Goal: Find specific page/section: Find specific page/section

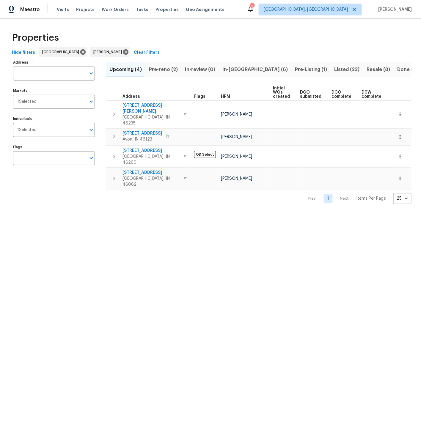
click at [163, 70] on span "Pre-reno (2)" at bounding box center [163, 69] width 29 height 8
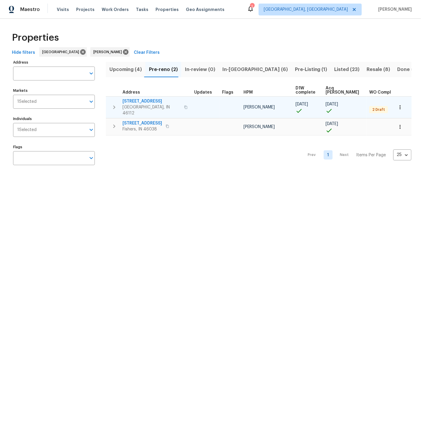
click at [114, 106] on icon "button" at bounding box center [114, 108] width 2 height 4
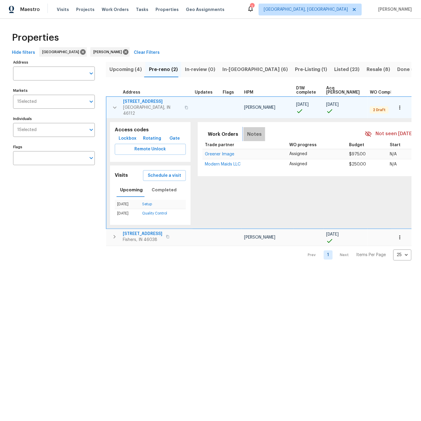
click at [247, 130] on span "Notes" at bounding box center [254, 134] width 15 height 8
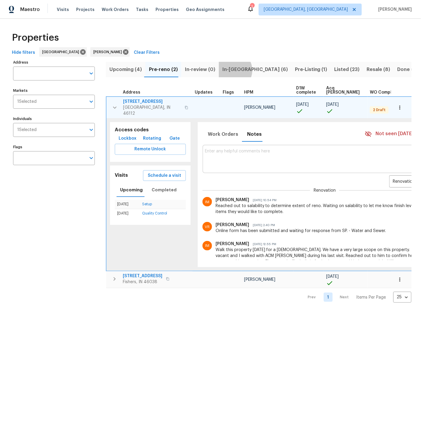
click at [228, 70] on span "In-reno (6)" at bounding box center [254, 69] width 65 height 8
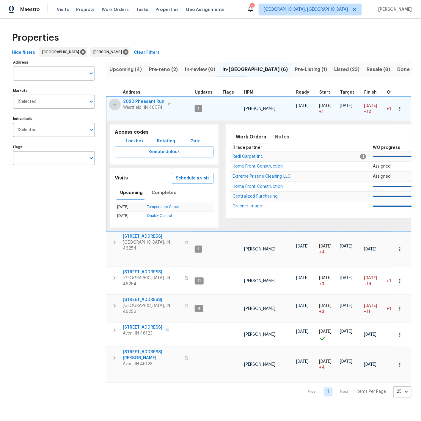
click at [114, 104] on icon "button" at bounding box center [115, 104] width 4 height 2
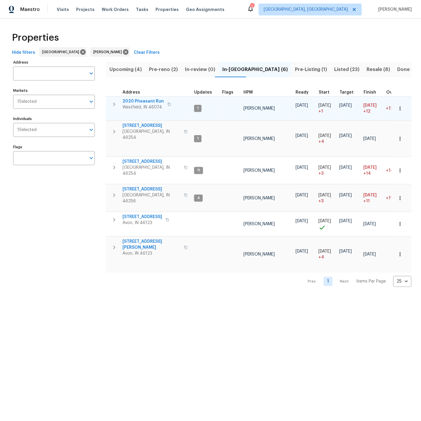
click at [159, 70] on span "Pre-reno (2)" at bounding box center [163, 69] width 29 height 8
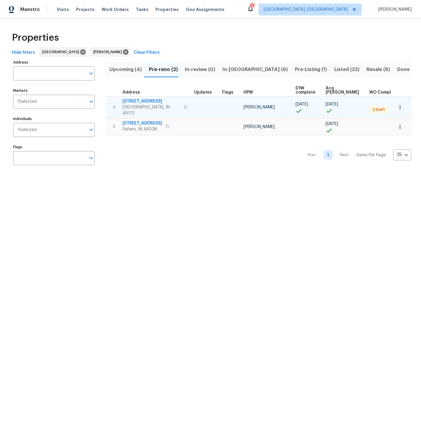
click at [141, 102] on span "527 S Grant St" at bounding box center [151, 101] width 58 height 6
click at [400, 105] on icon "button" at bounding box center [399, 107] width 1 height 4
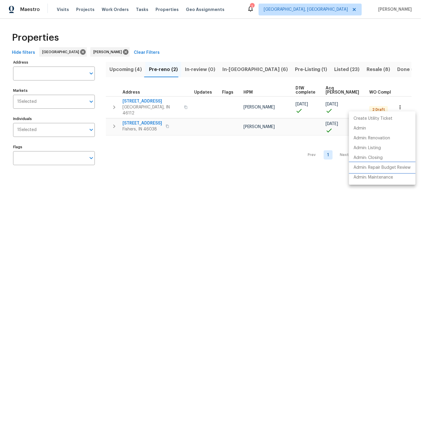
click at [381, 166] on p "Admin: Repair Budget Review" at bounding box center [382, 168] width 57 height 6
click at [128, 70] on div at bounding box center [210, 210] width 421 height 421
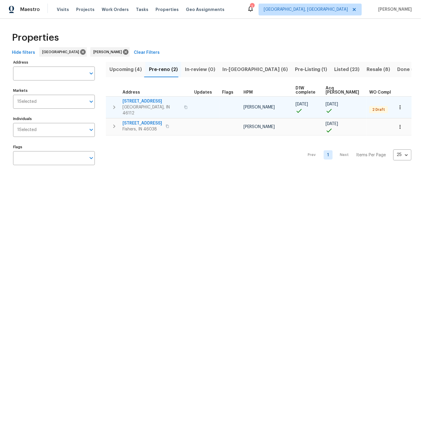
click at [181, 106] on div "527 S Grant St Brownsburg, IN 46112" at bounding box center [155, 107] width 67 height 18
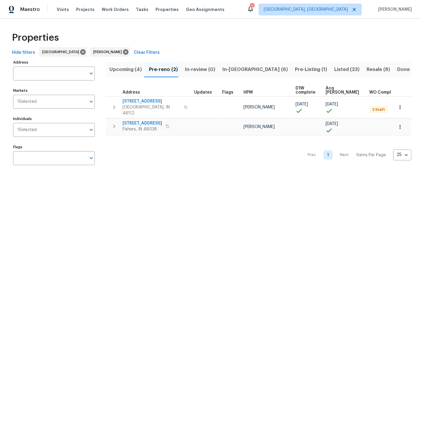
click at [127, 69] on span "Upcoming (4)" at bounding box center [125, 69] width 32 height 8
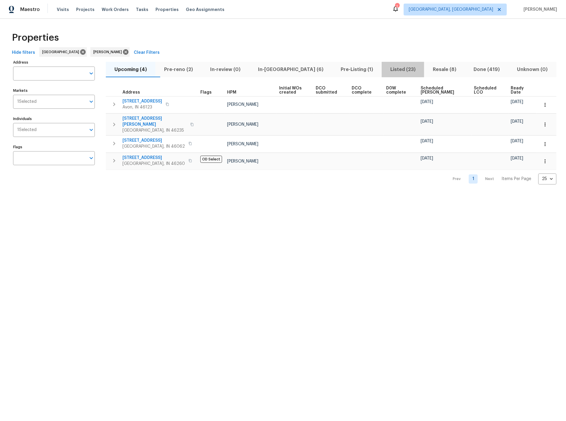
click at [385, 69] on span "Listed (23)" at bounding box center [402, 69] width 35 height 8
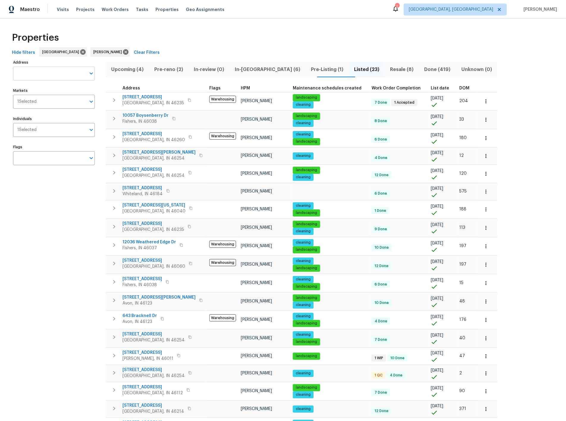
click at [27, 73] on input "Address" at bounding box center [49, 74] width 73 height 14
type input "9177"
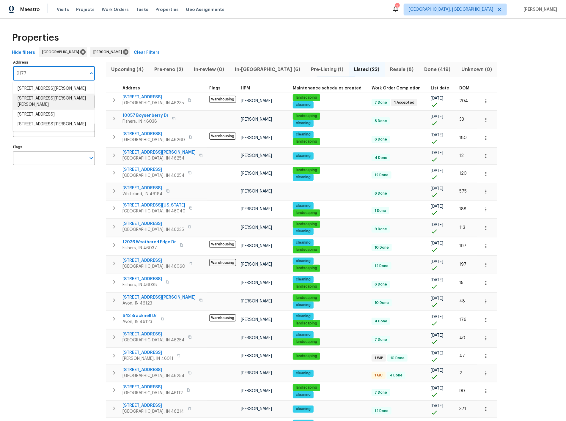
click at [35, 97] on li "9177 Budd Run Dr Indianapolis IN 46250" at bounding box center [54, 102] width 82 height 16
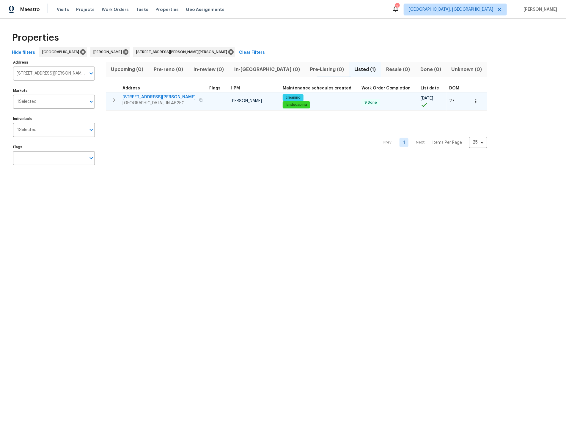
click at [112, 100] on icon "button" at bounding box center [114, 100] width 7 height 7
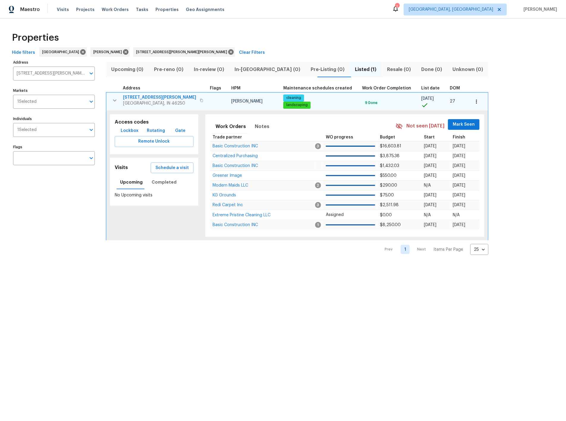
click at [140, 96] on span "9177 Budd Run Dr" at bounding box center [159, 98] width 73 height 6
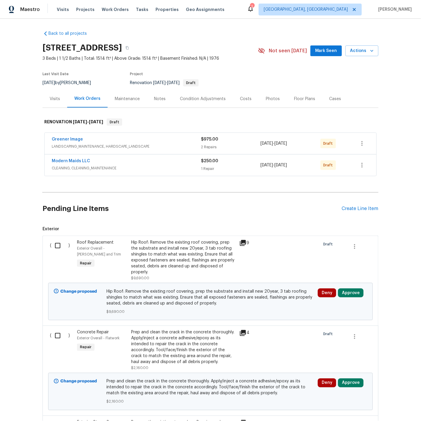
click at [54, 99] on div "Visits" at bounding box center [55, 99] width 10 height 6
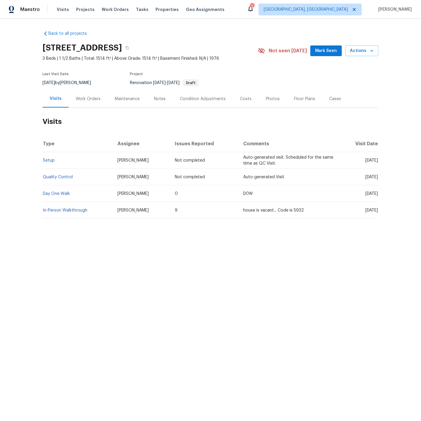
click at [244, 98] on div "Costs" at bounding box center [246, 99] width 12 height 6
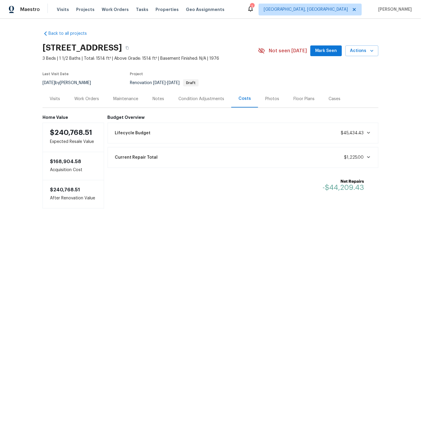
click at [370, 133] on icon at bounding box center [368, 132] width 5 height 5
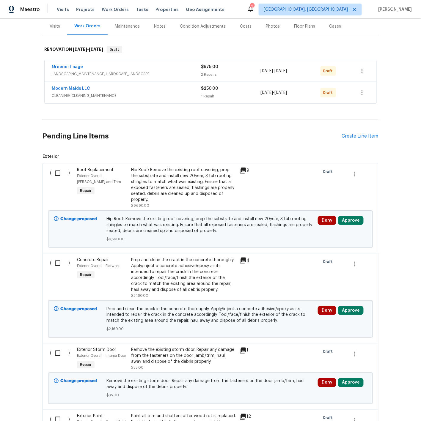
scroll to position [74, 0]
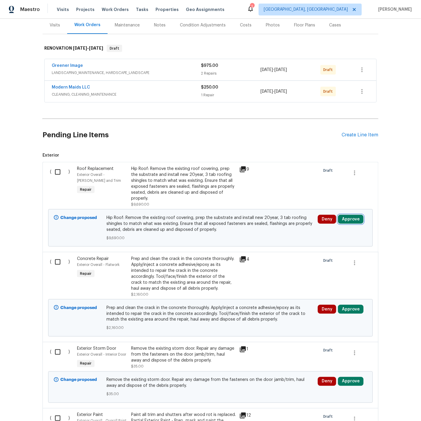
click at [348, 221] on button "Approve" at bounding box center [351, 219] width 26 height 9
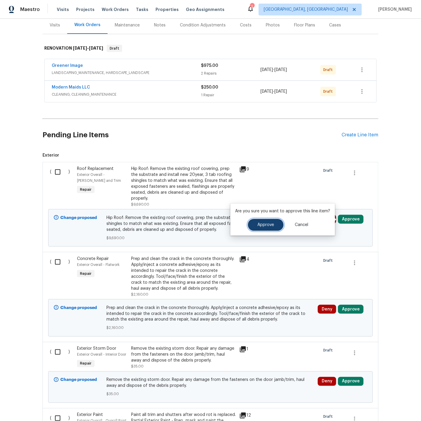
click at [265, 223] on span "Approve" at bounding box center [265, 225] width 17 height 4
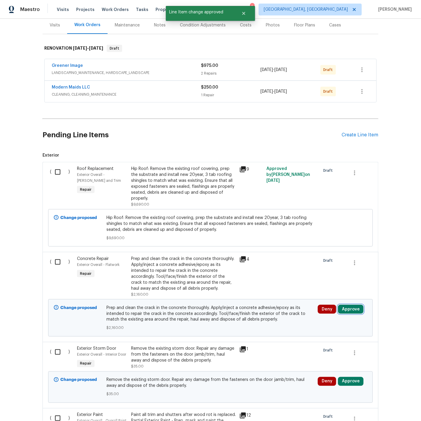
click at [350, 311] on button "Approve" at bounding box center [351, 309] width 26 height 9
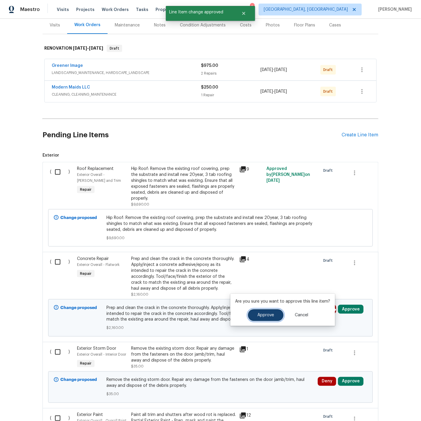
click at [260, 314] on span "Approve" at bounding box center [265, 315] width 17 height 4
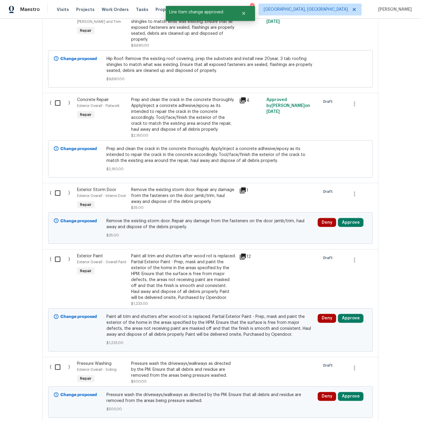
scroll to position [268, 0]
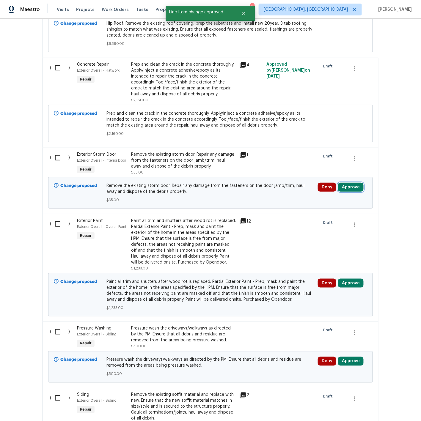
click at [351, 192] on button "Approve" at bounding box center [351, 187] width 26 height 9
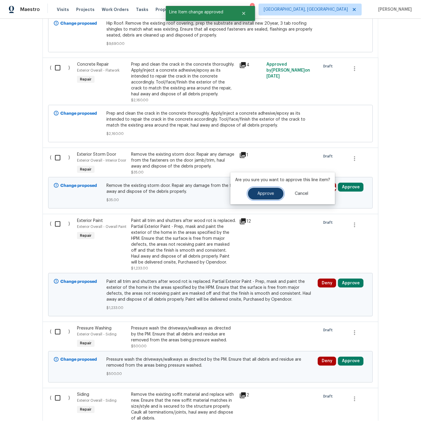
click at [268, 193] on span "Approve" at bounding box center [265, 194] width 17 height 4
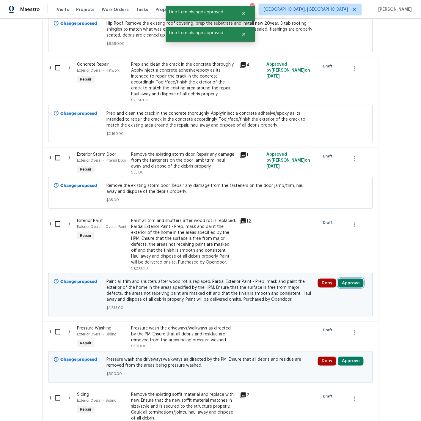
click at [348, 286] on button "Approve" at bounding box center [351, 283] width 26 height 9
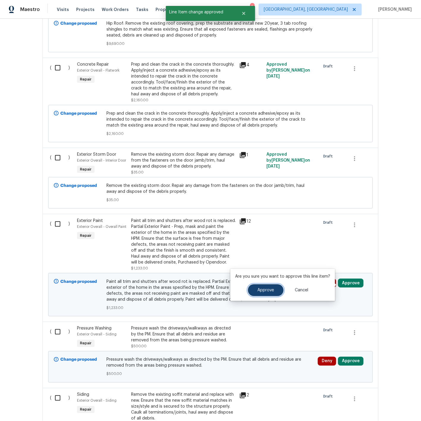
click at [271, 293] on button "Approve" at bounding box center [266, 290] width 36 height 12
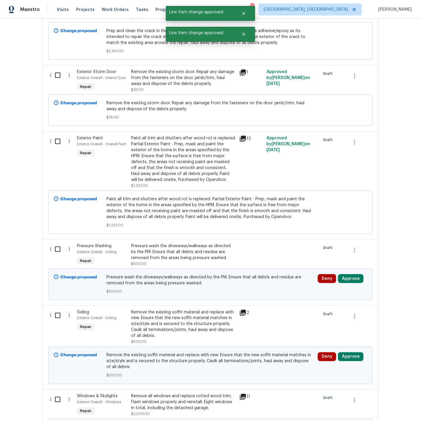
scroll to position [379, 0]
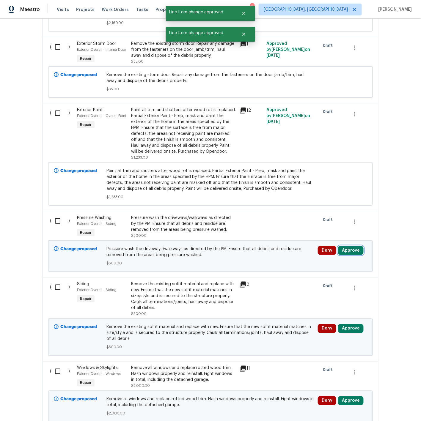
click at [351, 254] on button "Approve" at bounding box center [351, 250] width 26 height 9
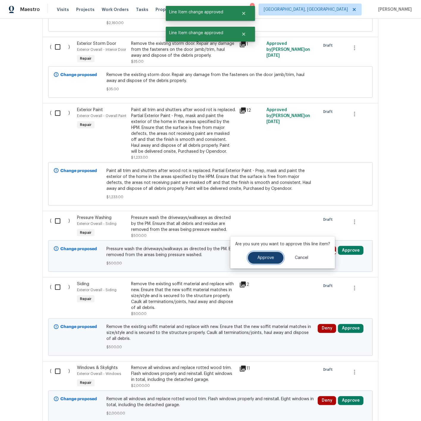
click at [265, 260] on span "Approve" at bounding box center [265, 258] width 17 height 4
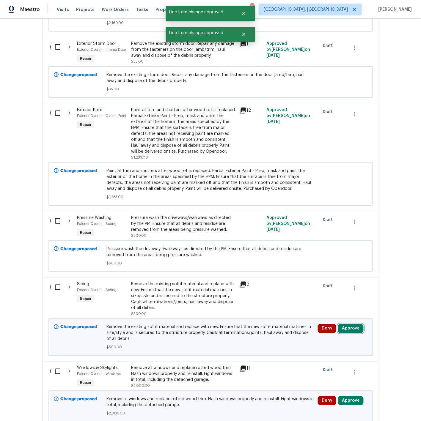
click at [353, 333] on button "Approve" at bounding box center [351, 328] width 26 height 9
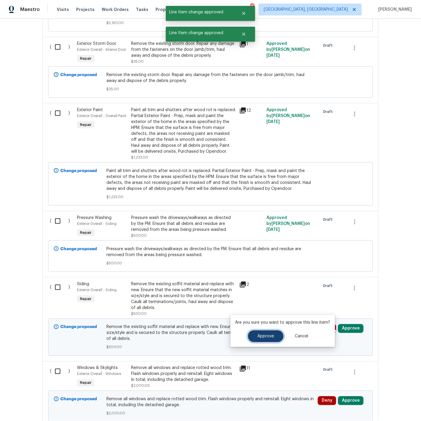
click at [272, 336] on span "Approve" at bounding box center [265, 336] width 17 height 4
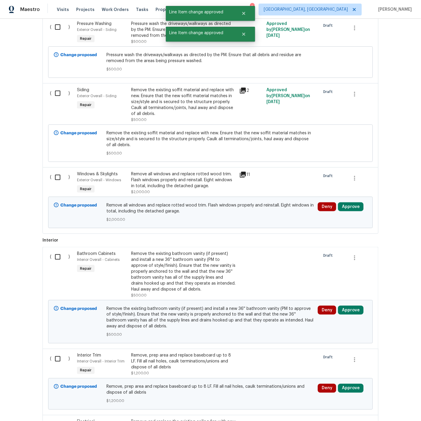
scroll to position [580, 0]
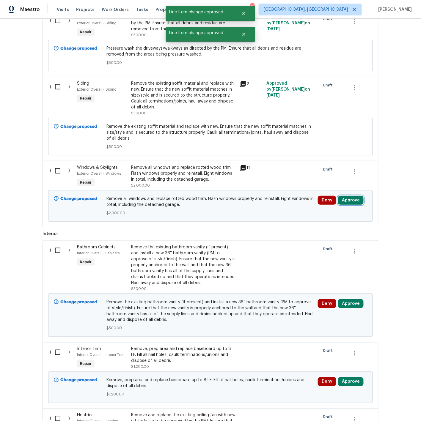
click at [349, 201] on button "Approve" at bounding box center [351, 200] width 26 height 9
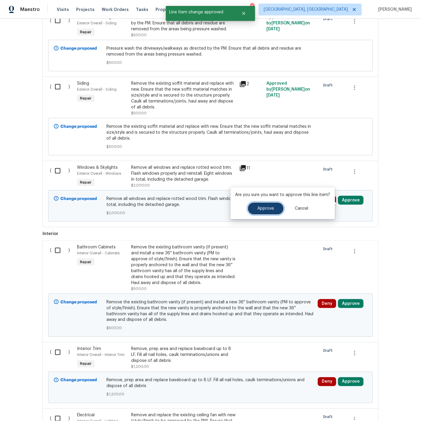
click at [270, 208] on span "Approve" at bounding box center [265, 209] width 17 height 4
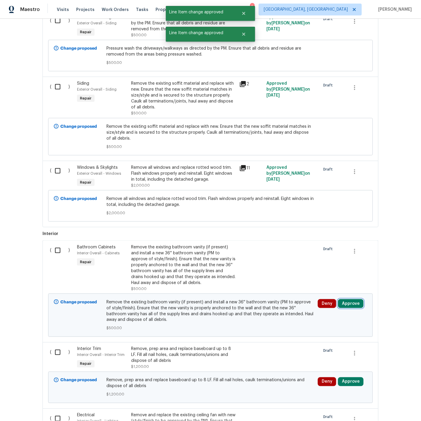
click at [350, 308] on button "Approve" at bounding box center [351, 303] width 26 height 9
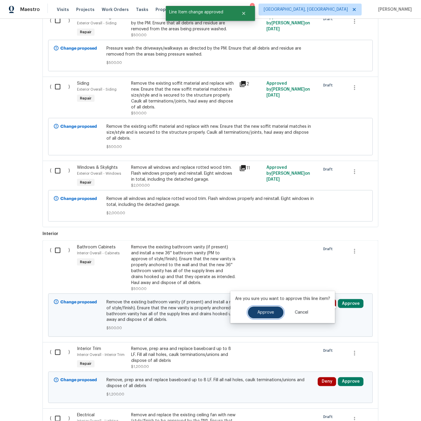
click at [274, 312] on button "Approve" at bounding box center [266, 313] width 36 height 12
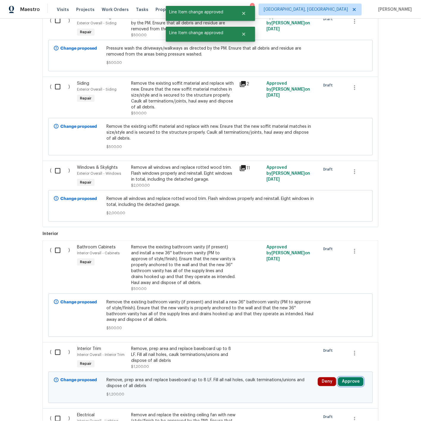
click at [348, 386] on button "Approve" at bounding box center [351, 381] width 26 height 9
click at [329, 363] on button "Approve" at bounding box center [334, 366] width 36 height 12
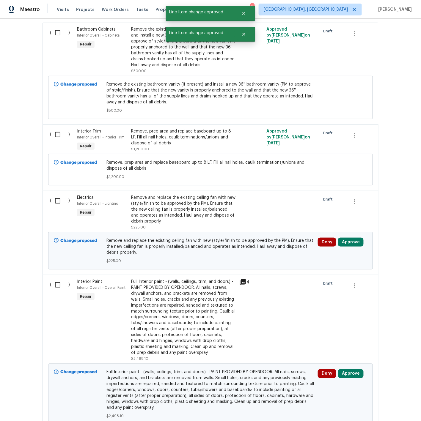
scroll to position [800, 0]
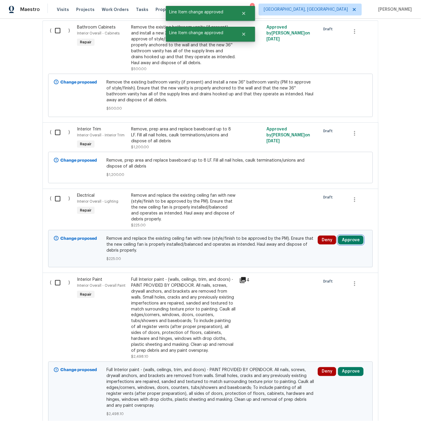
click at [346, 244] on button "Approve" at bounding box center [351, 240] width 26 height 9
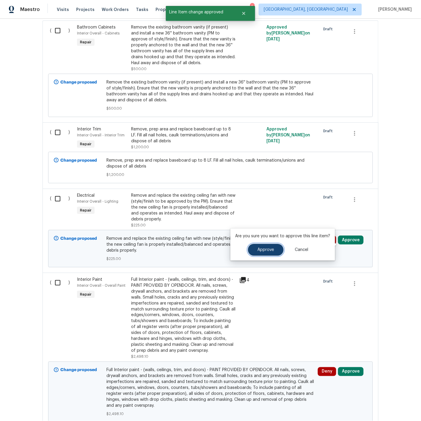
click at [268, 250] on span "Approve" at bounding box center [265, 250] width 17 height 4
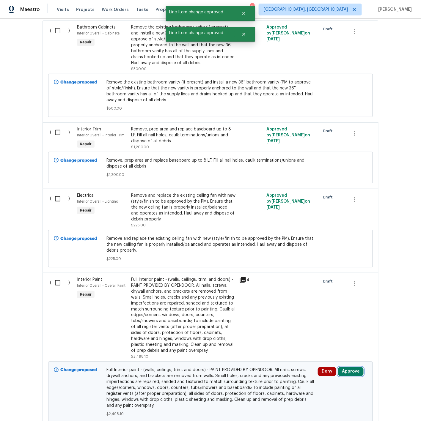
click at [353, 376] on button "Approve" at bounding box center [351, 371] width 26 height 9
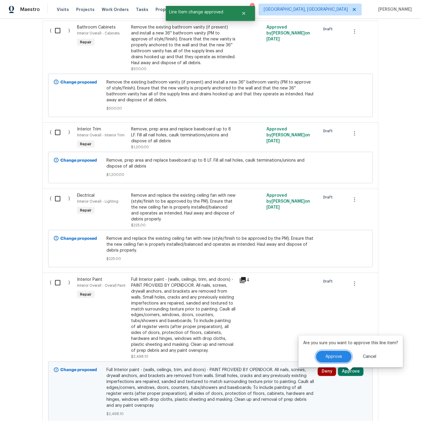
click at [339, 355] on span "Approve" at bounding box center [333, 357] width 17 height 4
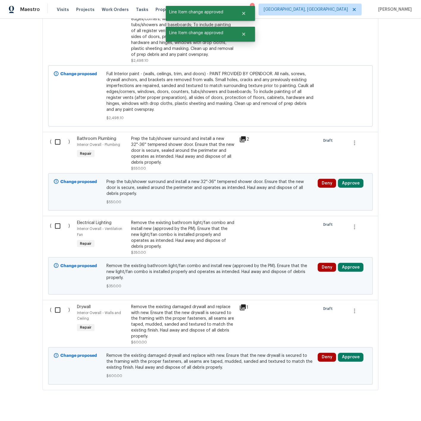
scroll to position [1100, 0]
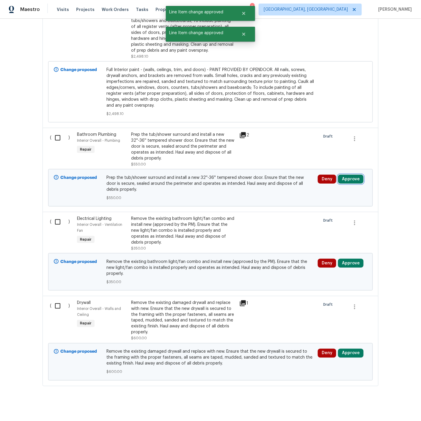
click at [353, 182] on button "Approve" at bounding box center [351, 179] width 26 height 9
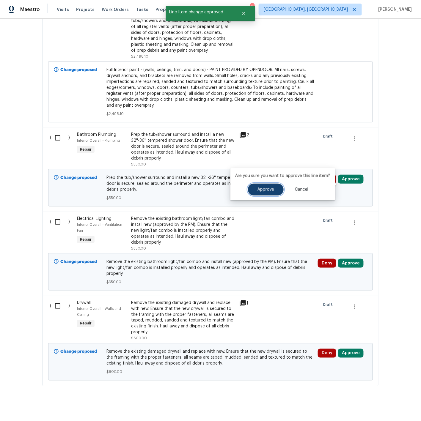
click at [262, 189] on span "Approve" at bounding box center [265, 190] width 17 height 4
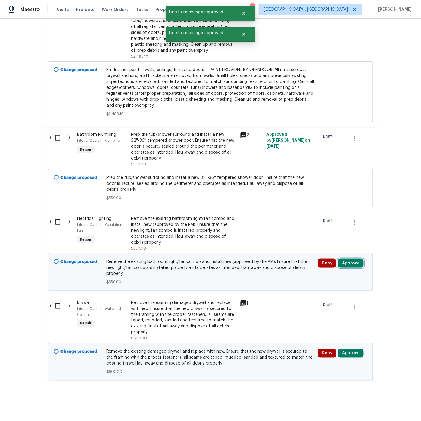
click at [355, 265] on button "Approve" at bounding box center [351, 263] width 26 height 9
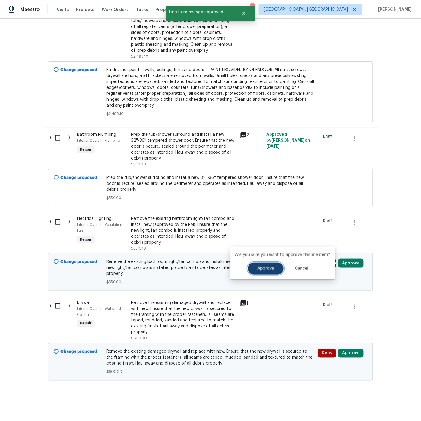
click at [273, 272] on button "Approve" at bounding box center [266, 269] width 36 height 12
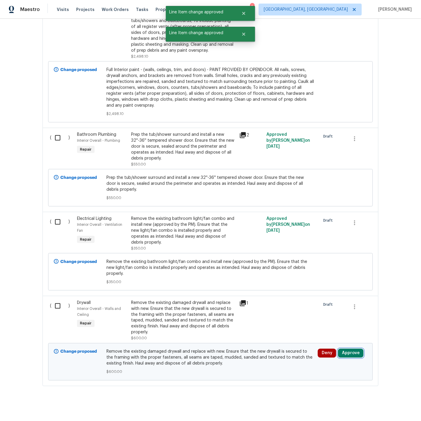
click at [352, 349] on button "Approve" at bounding box center [351, 353] width 26 height 9
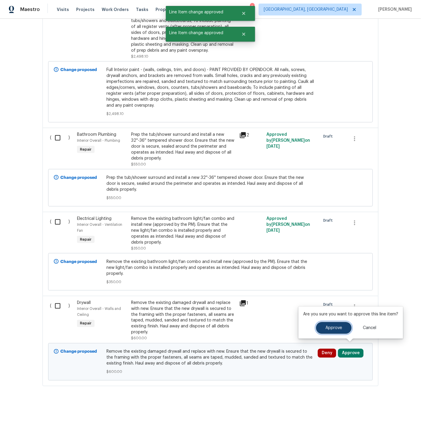
click at [324, 327] on button "Approve" at bounding box center [334, 328] width 36 height 12
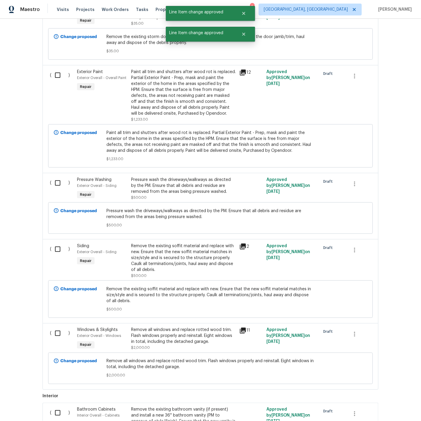
scroll to position [0, 0]
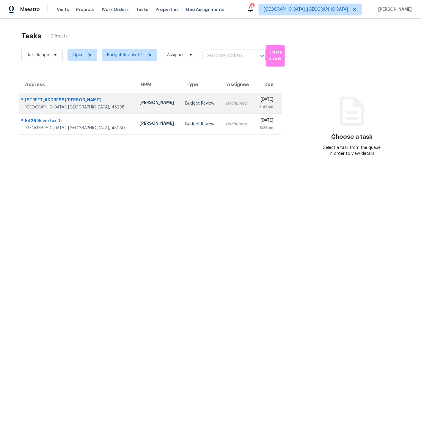
click at [75, 103] on div "[STREET_ADDRESS][PERSON_NAME]" at bounding box center [77, 100] width 105 height 7
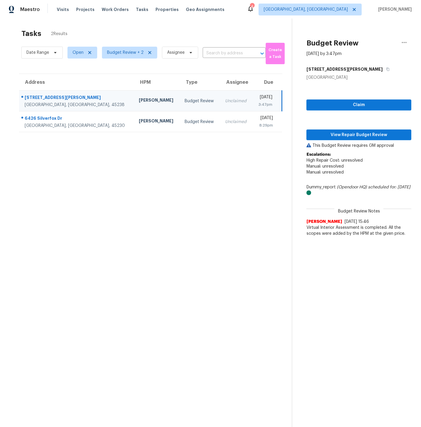
scroll to position [2, 0]
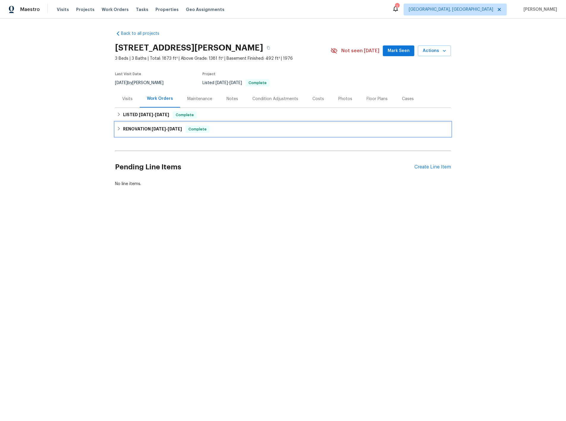
click at [118, 128] on icon at bounding box center [119, 129] width 4 height 4
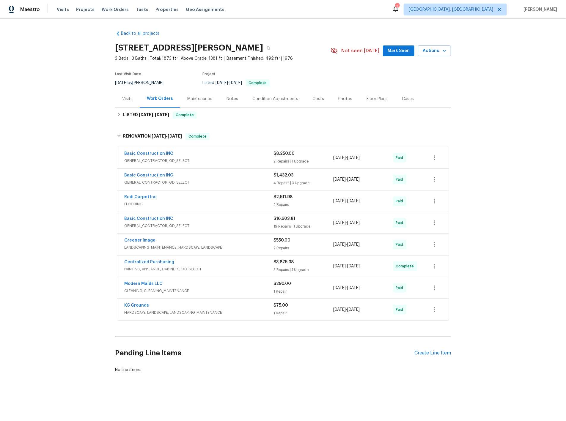
click at [195, 154] on div "Basic Construction INC" at bounding box center [198, 154] width 149 height 7
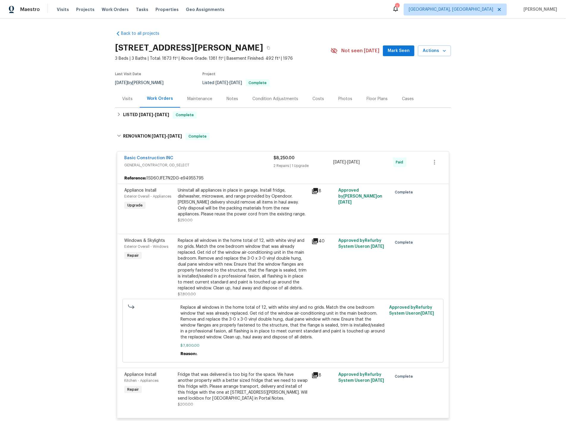
click at [203, 160] on div "Basic Construction INC" at bounding box center [198, 158] width 149 height 7
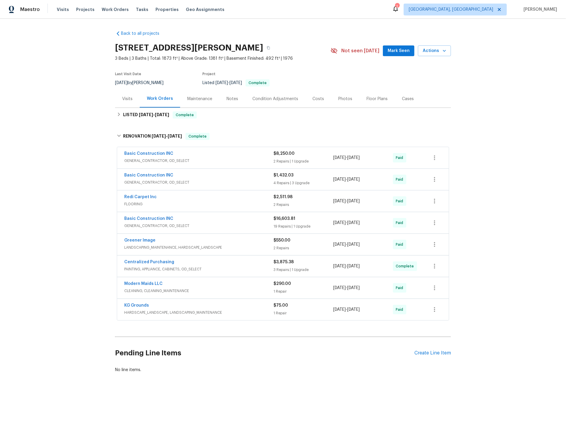
click at [206, 178] on div "Basic Construction INC" at bounding box center [198, 175] width 149 height 7
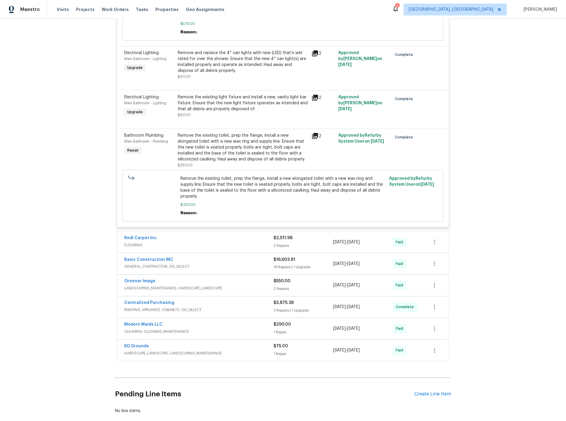
scroll to position [395, 0]
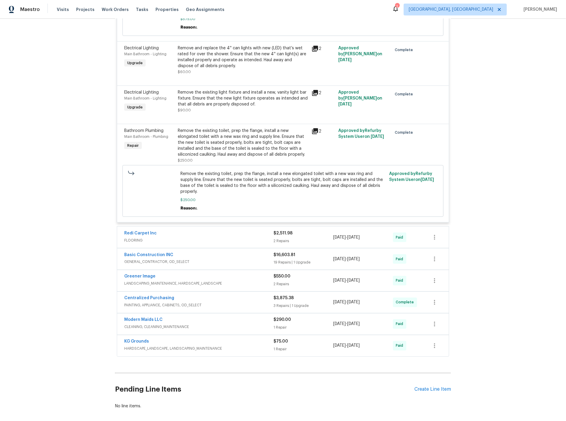
click at [205, 255] on div "Basic Construction INC" at bounding box center [198, 255] width 149 height 7
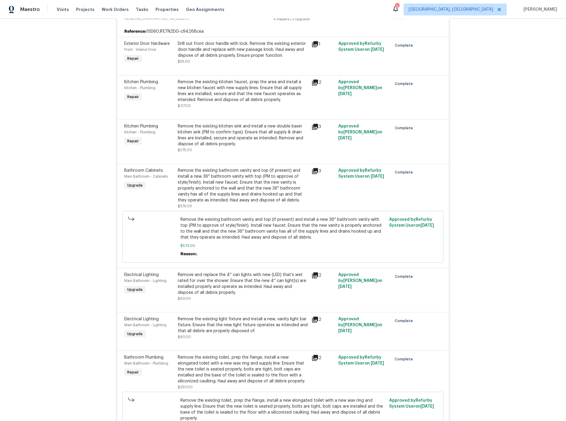
scroll to position [0, 0]
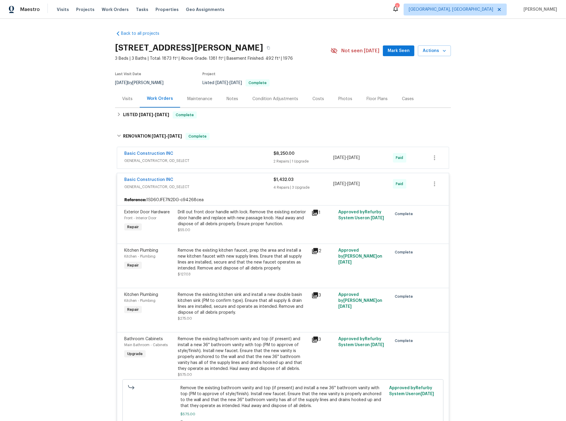
click at [233, 99] on div "Notes" at bounding box center [232, 99] width 12 height 6
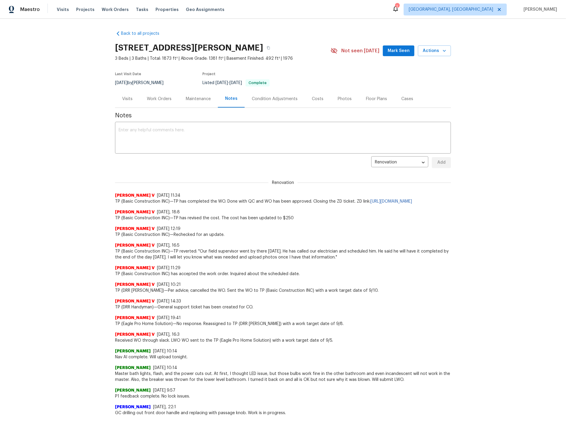
click at [161, 100] on div "Work Orders" at bounding box center [159, 99] width 25 height 6
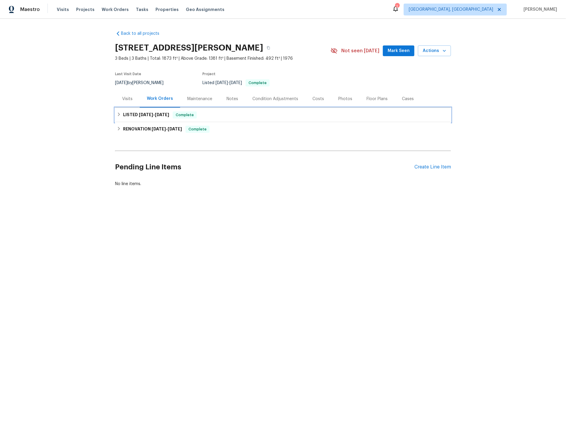
click at [118, 114] on icon at bounding box center [119, 115] width 2 height 4
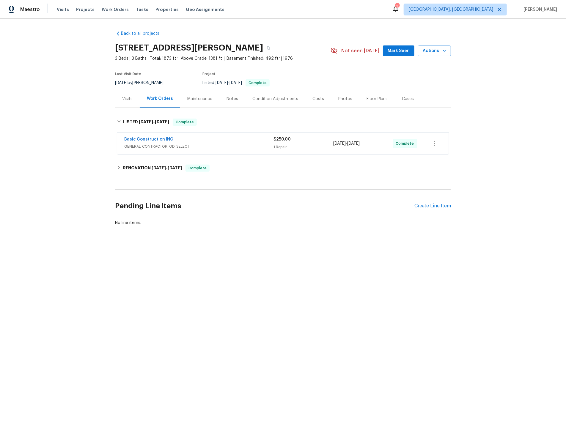
click at [195, 141] on div "Basic Construction INC" at bounding box center [198, 139] width 149 height 7
